Goal: Transaction & Acquisition: Purchase product/service

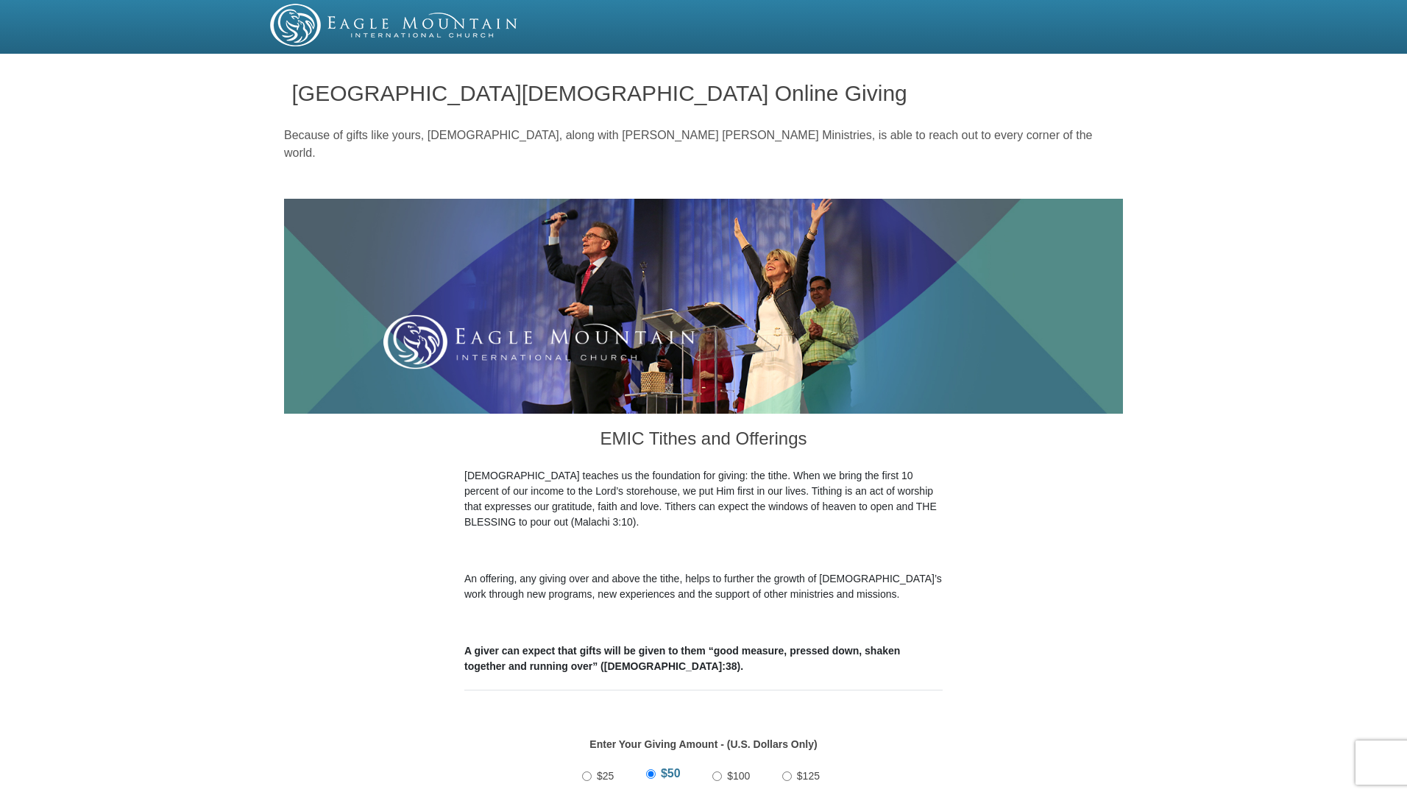
click at [718, 676] on input "$100" at bounding box center [717, 776] width 10 height 10
radio input "true"
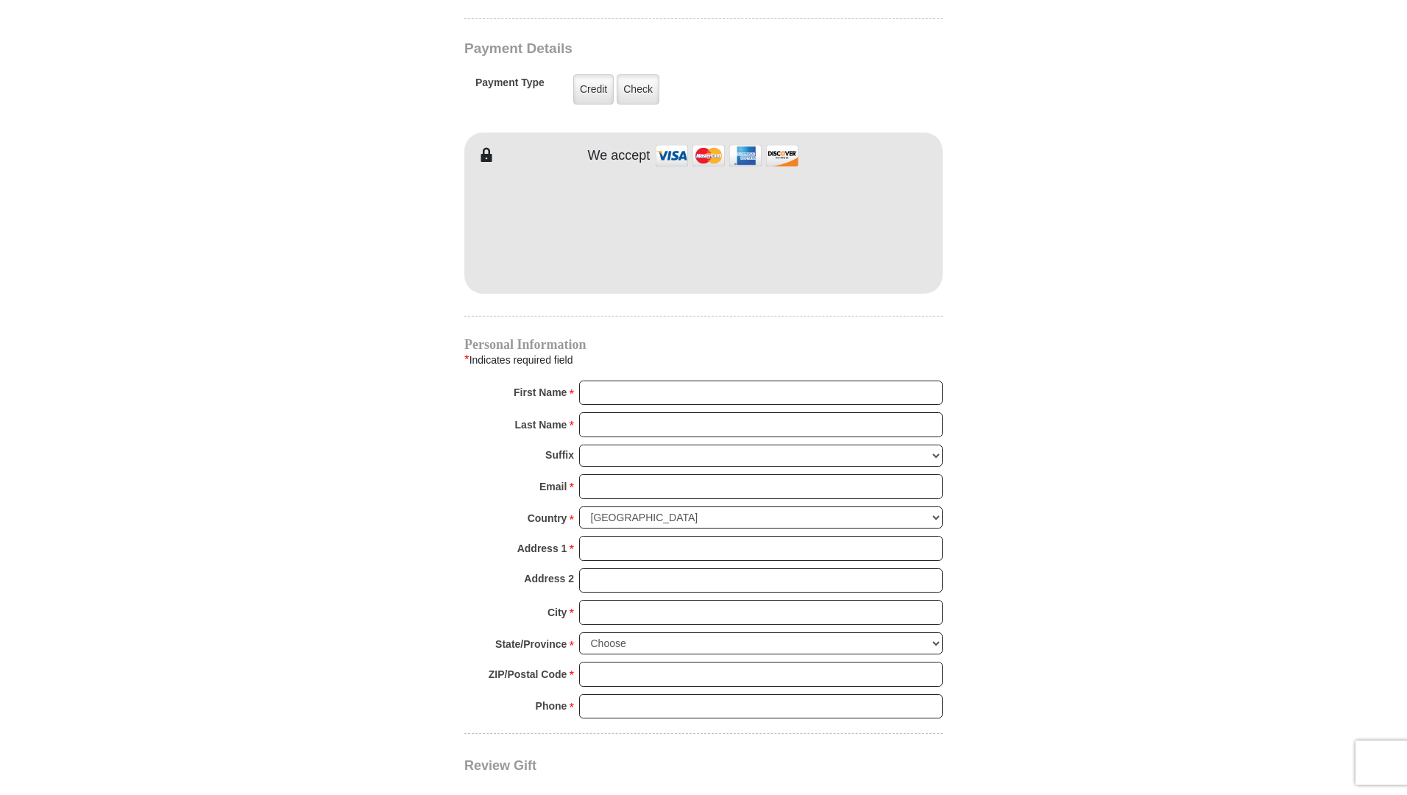
scroll to position [1210, 0]
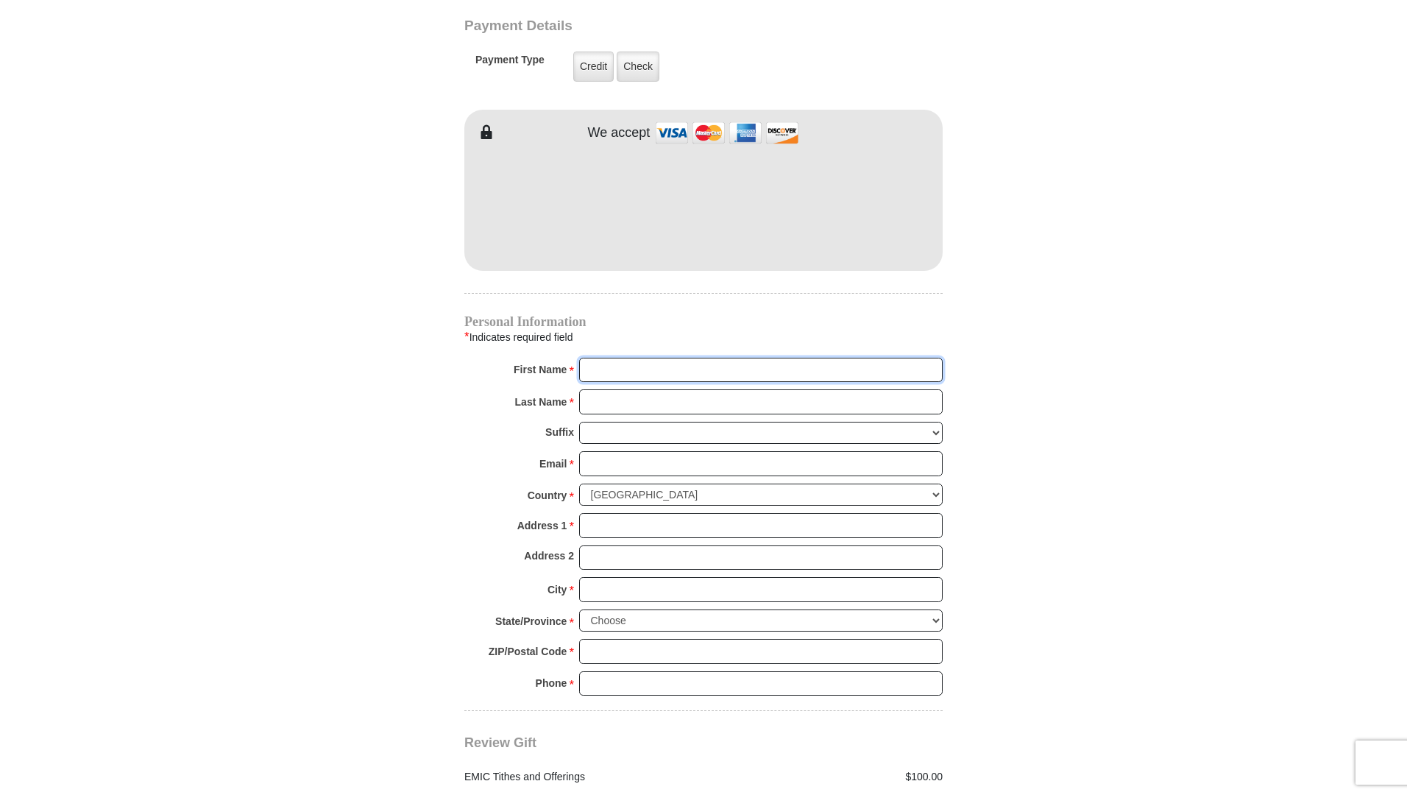
click at [631, 358] on input "First Name *" at bounding box center [761, 370] width 364 height 25
type input "c"
type input "Carol"
type input "Hooker"
click at [619, 451] on input "Email *" at bounding box center [761, 463] width 364 height 25
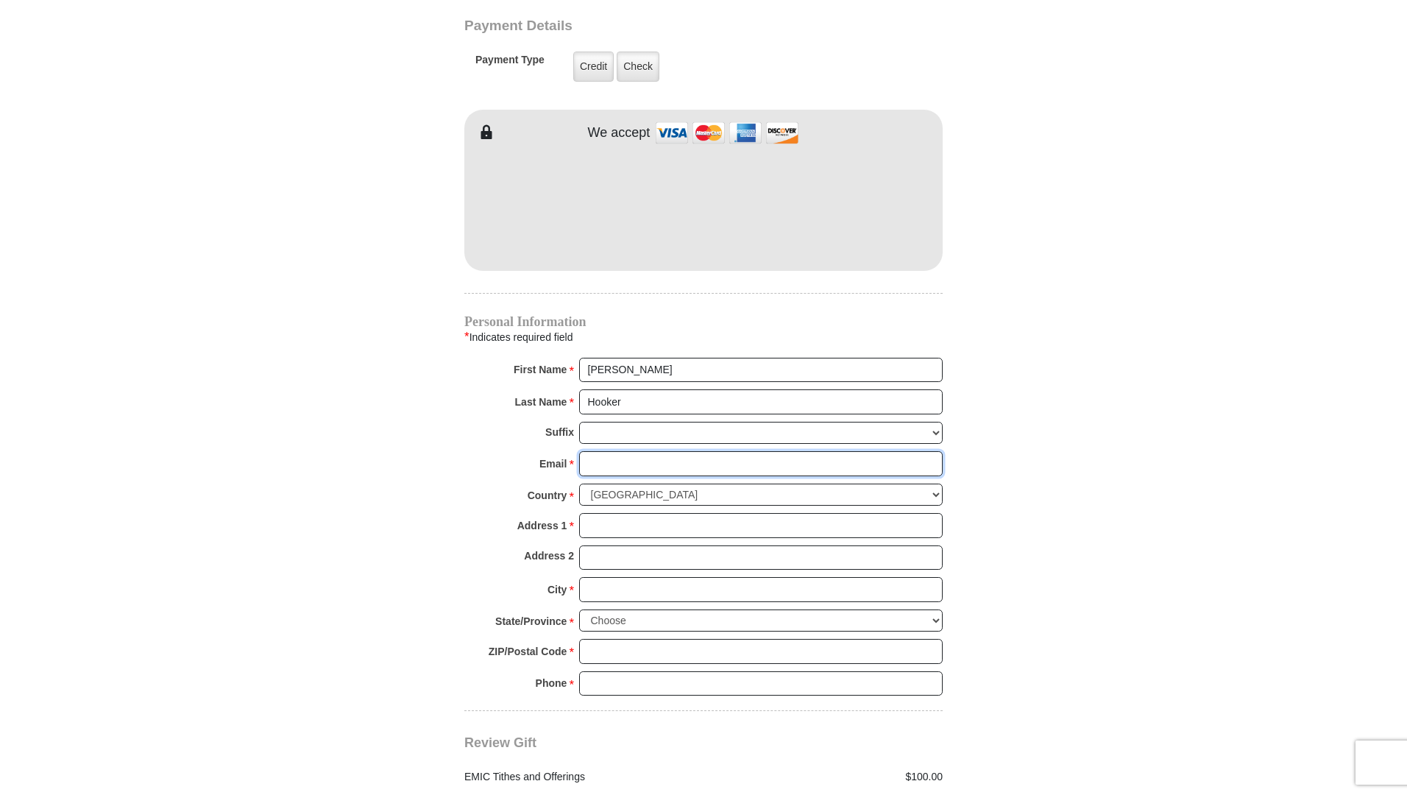
type input "drhooker@startmail.com"
click at [606, 513] on input "Address 1 *" at bounding box center [761, 525] width 364 height 25
type input "604 Pawnee Street"
type input "Aubrey"
click at [935, 609] on select "Choose Alabama Alaska American Samoa Arizona Arkansas Armed Forces Americas Arm…" at bounding box center [761, 620] width 364 height 23
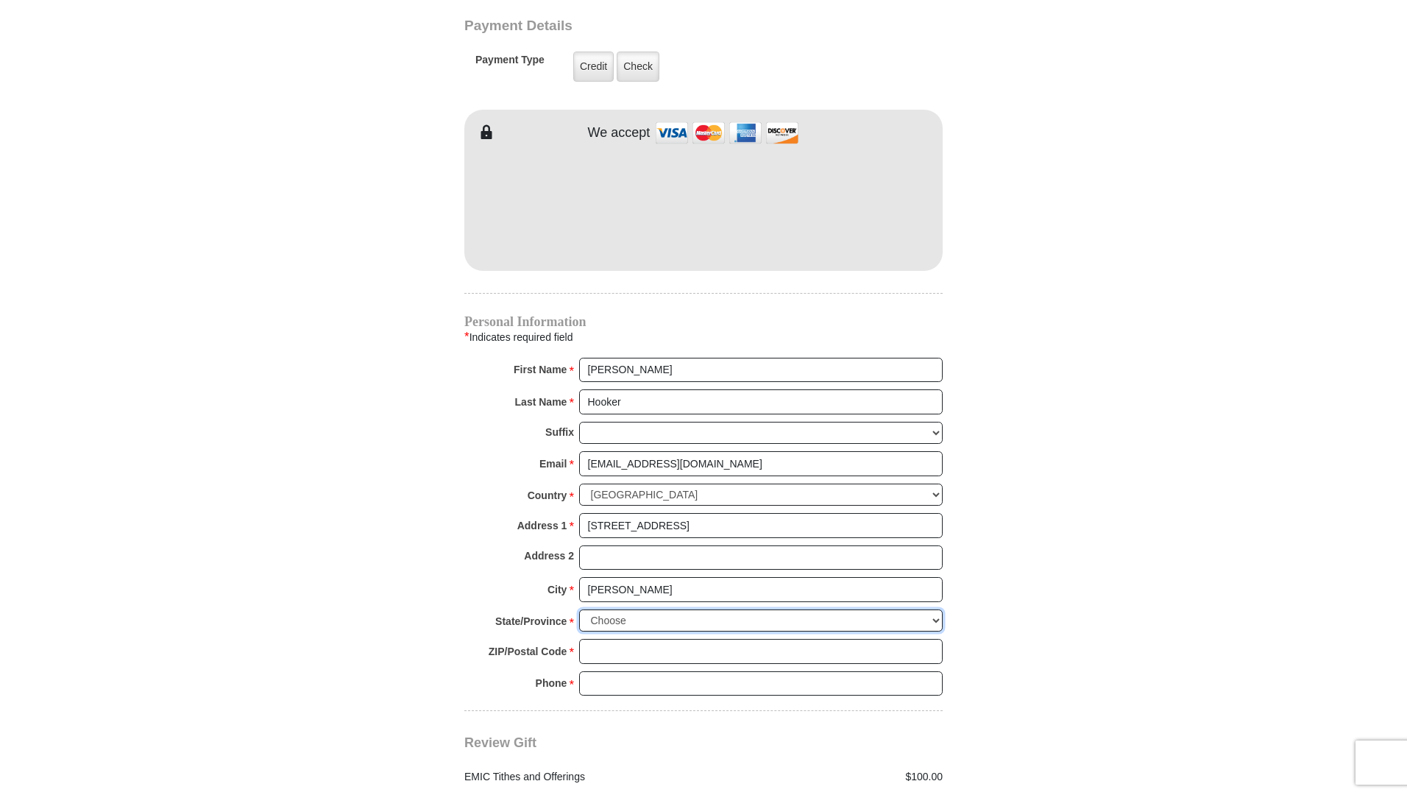
select select "TX"
click at [579, 609] on select "Choose Alabama Alaska American Samoa Arizona Arkansas Armed Forces Americas Arm…" at bounding box center [761, 620] width 364 height 23
click at [614, 639] on input "ZIP/Postal Code *" at bounding box center [761, 651] width 364 height 25
type input "76227"
click at [692, 671] on input "Phone * *" at bounding box center [761, 683] width 364 height 25
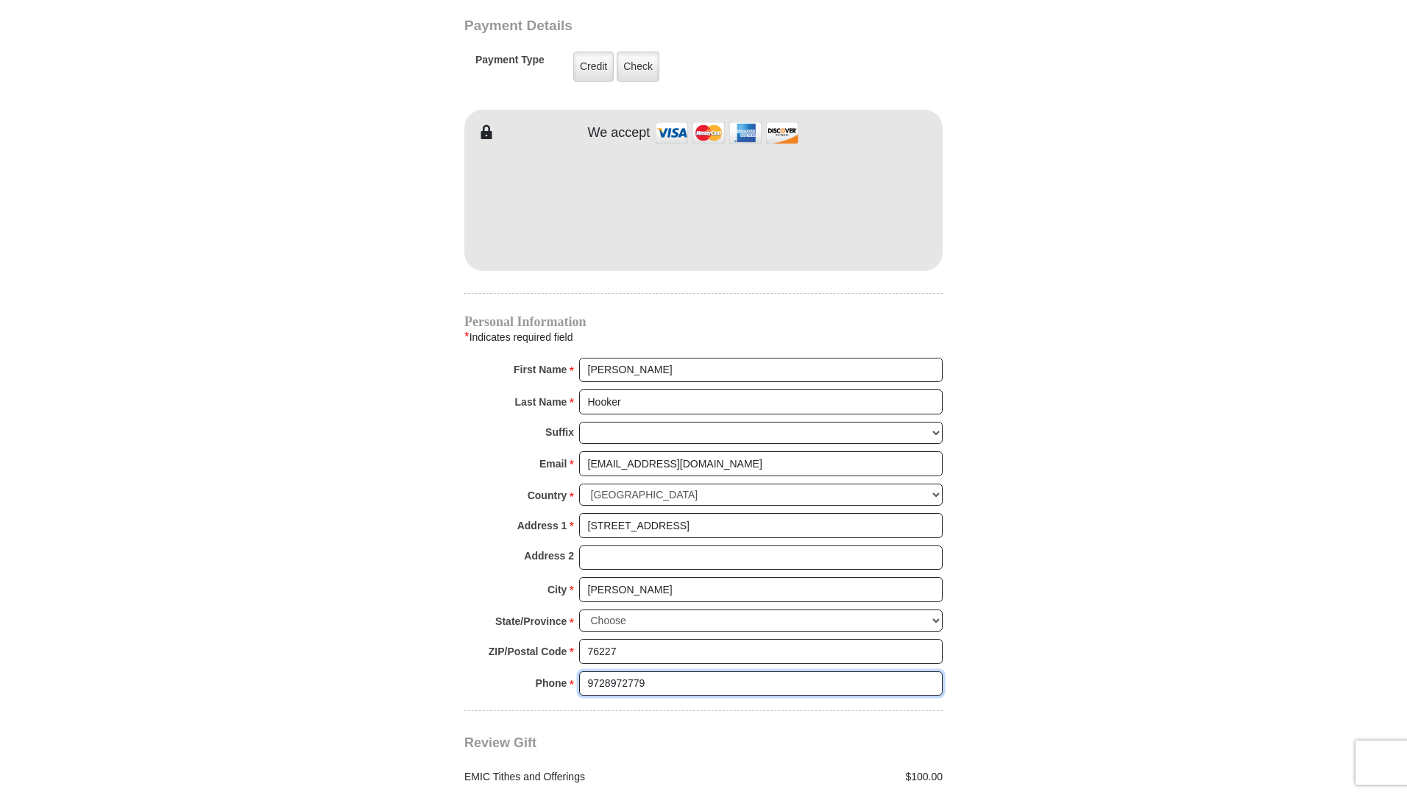
type input "9728972779"
click at [720, 451] on input "drhooker@startmail.com" at bounding box center [761, 463] width 364 height 25
type input "d"
type input "carol.j.hooker@gmail.com"
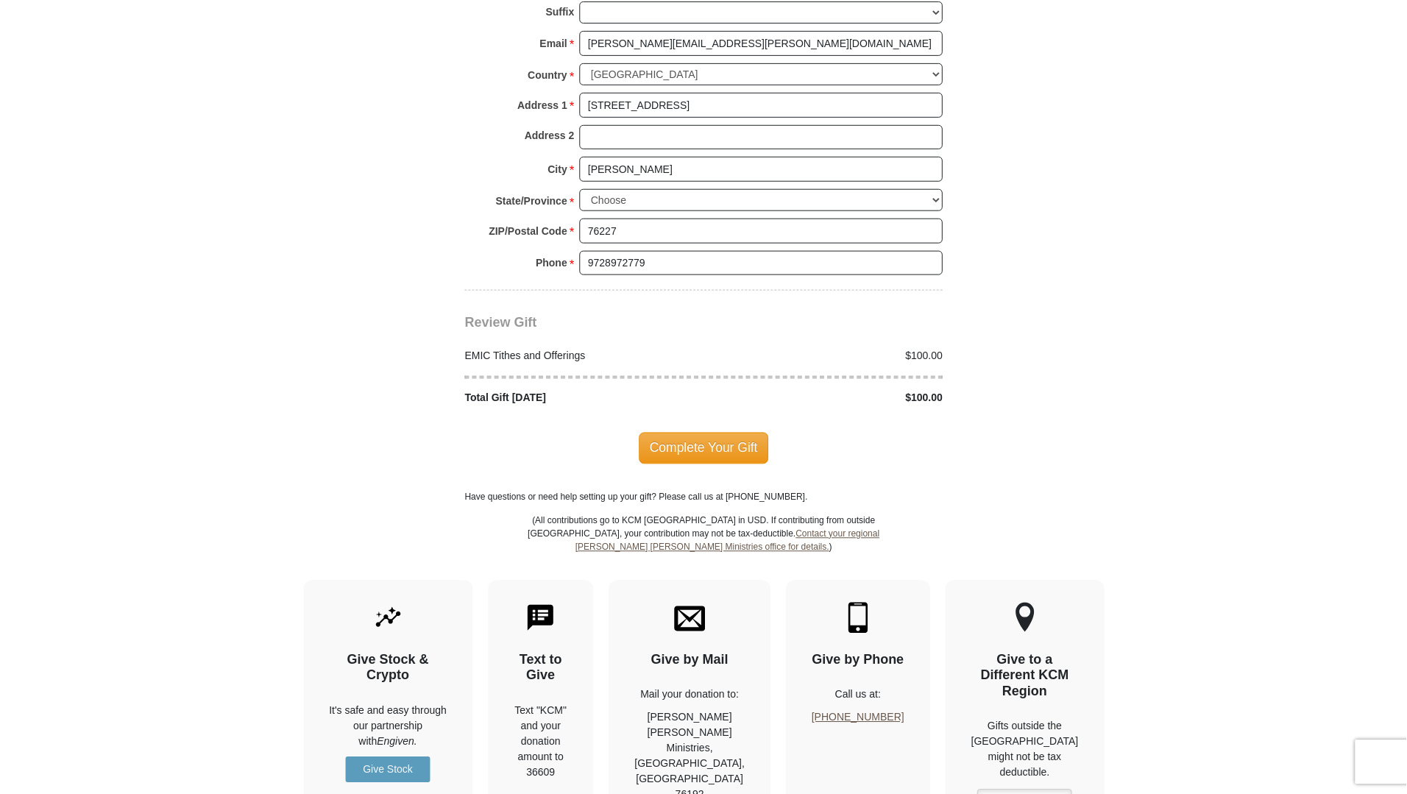
scroll to position [1799, 0]
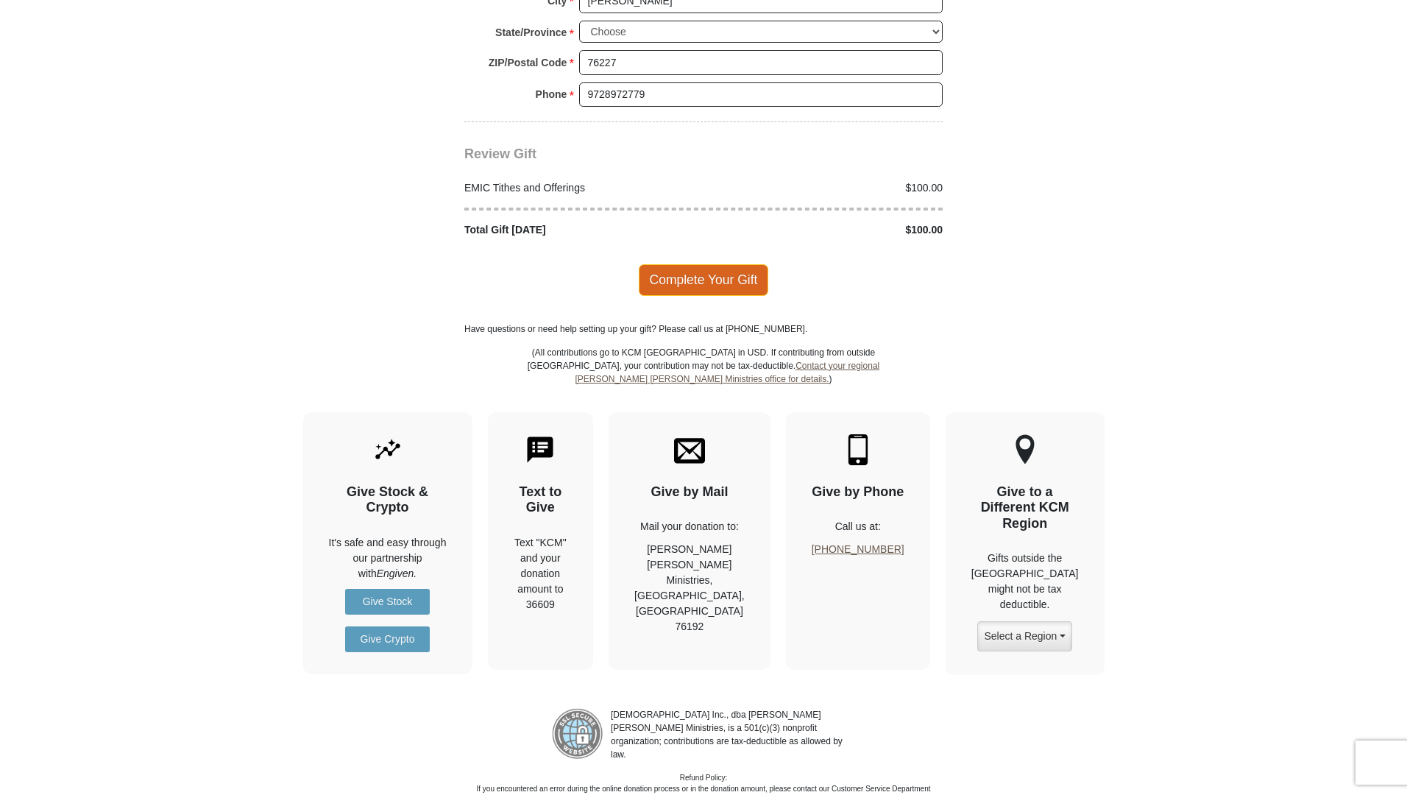
click at [692, 264] on span "Complete Your Gift" at bounding box center [704, 279] width 130 height 31
